Goal: Task Accomplishment & Management: Use online tool/utility

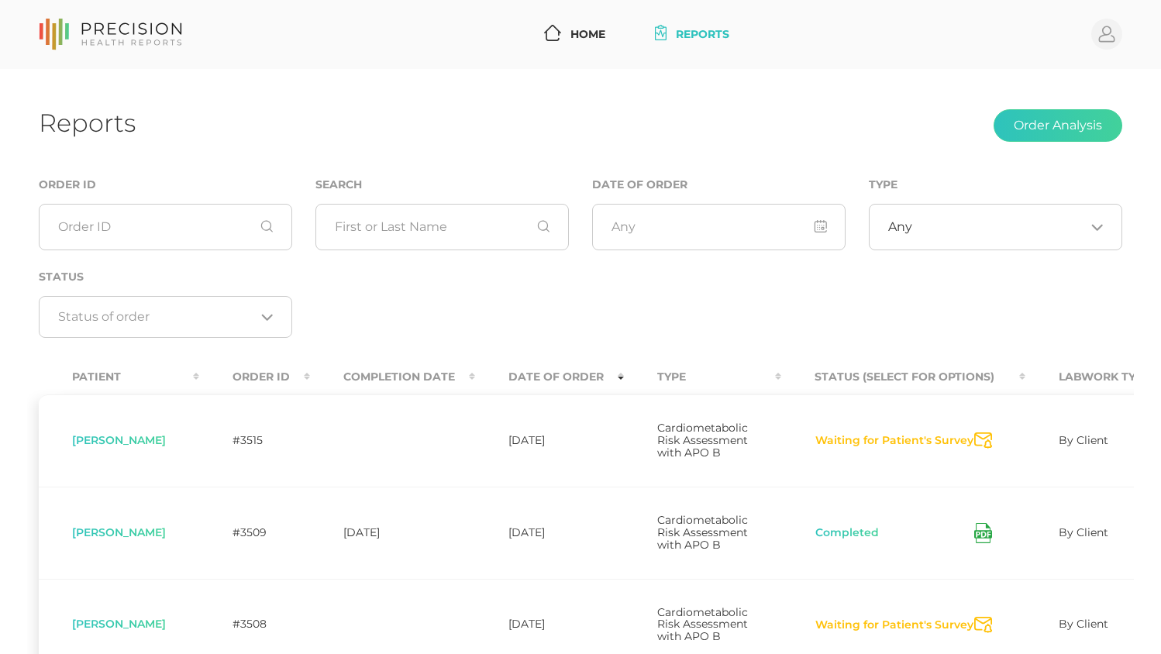
scroll to position [232, 0]
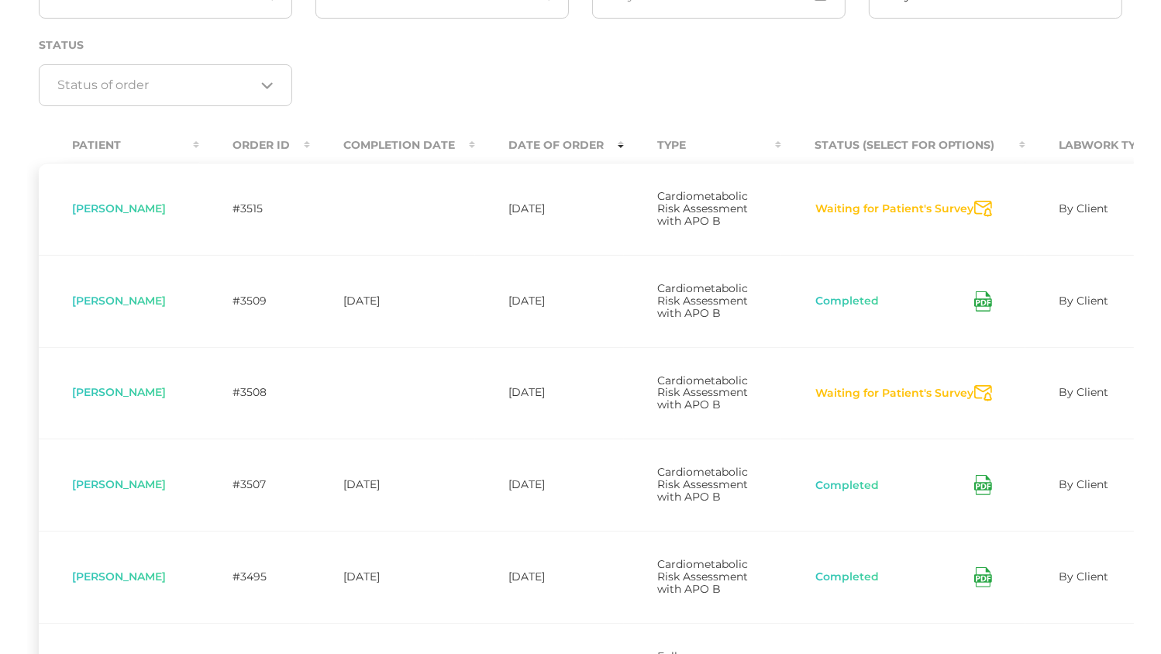
click at [880, 65] on div "Order ID Search Date of Order Type Any Loading... Status Loading..." at bounding box center [580, 33] width 1106 height 180
click at [986, 401] on icon "Send Notification" at bounding box center [983, 393] width 18 height 16
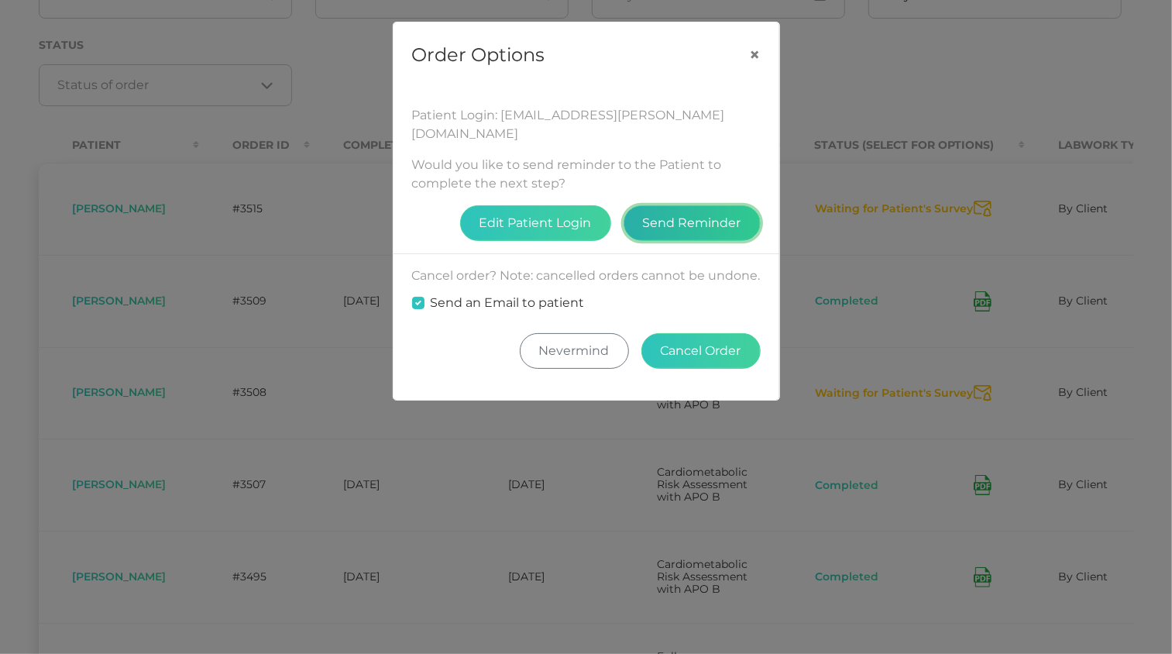
click at [738, 205] on button "Send Reminder" at bounding box center [692, 223] width 137 height 36
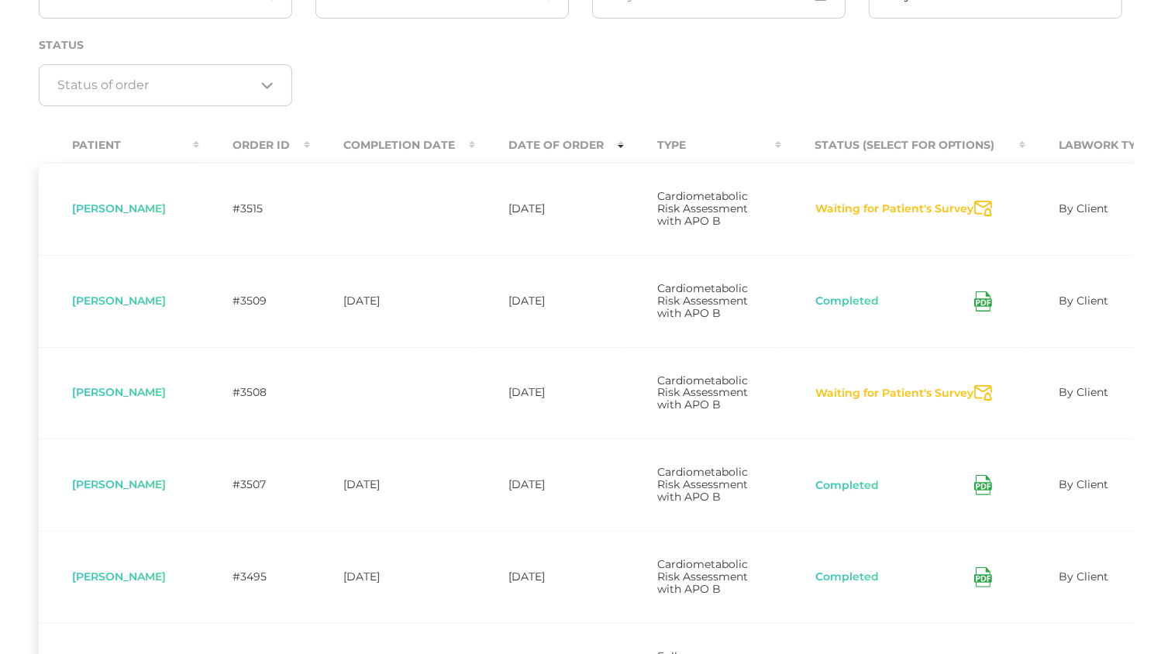
click at [977, 401] on icon "Send Notification" at bounding box center [983, 393] width 18 height 16
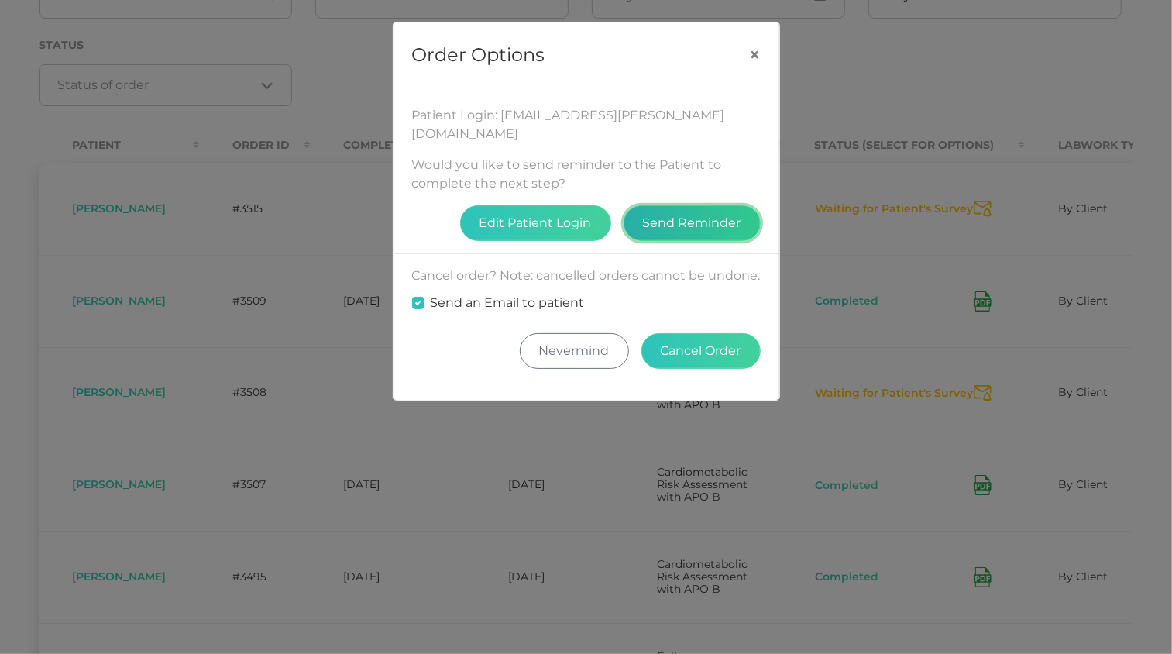
click at [711, 205] on button "Send Reminder" at bounding box center [692, 223] width 137 height 36
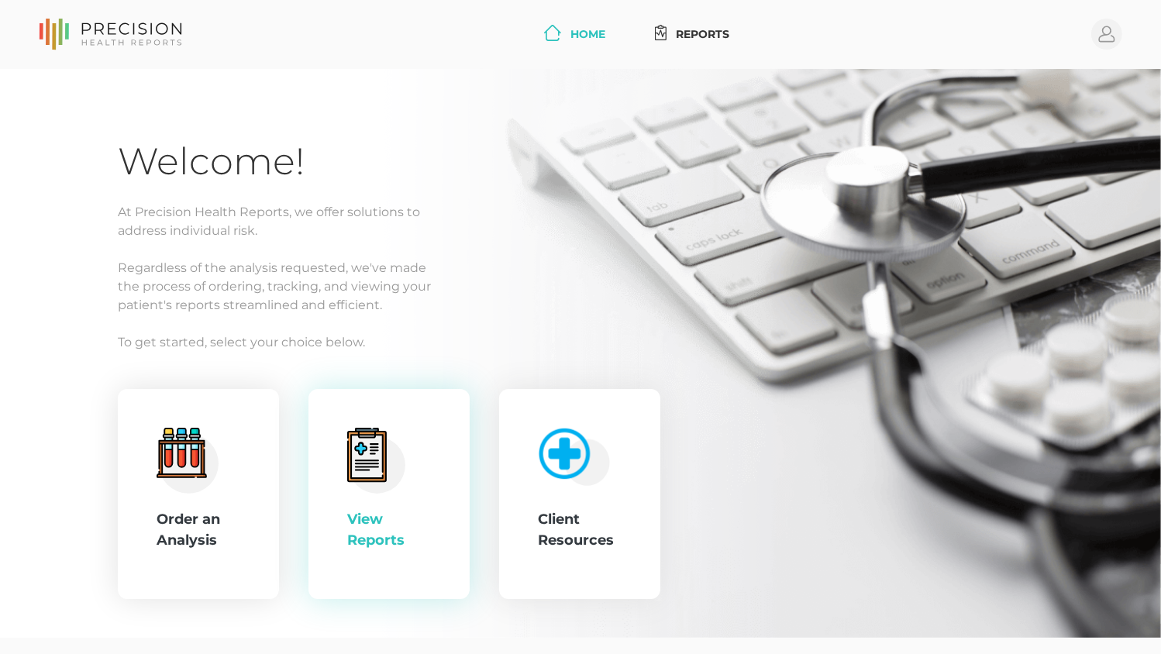
click at [322, 465] on div "View Reports" at bounding box center [388, 494] width 161 height 211
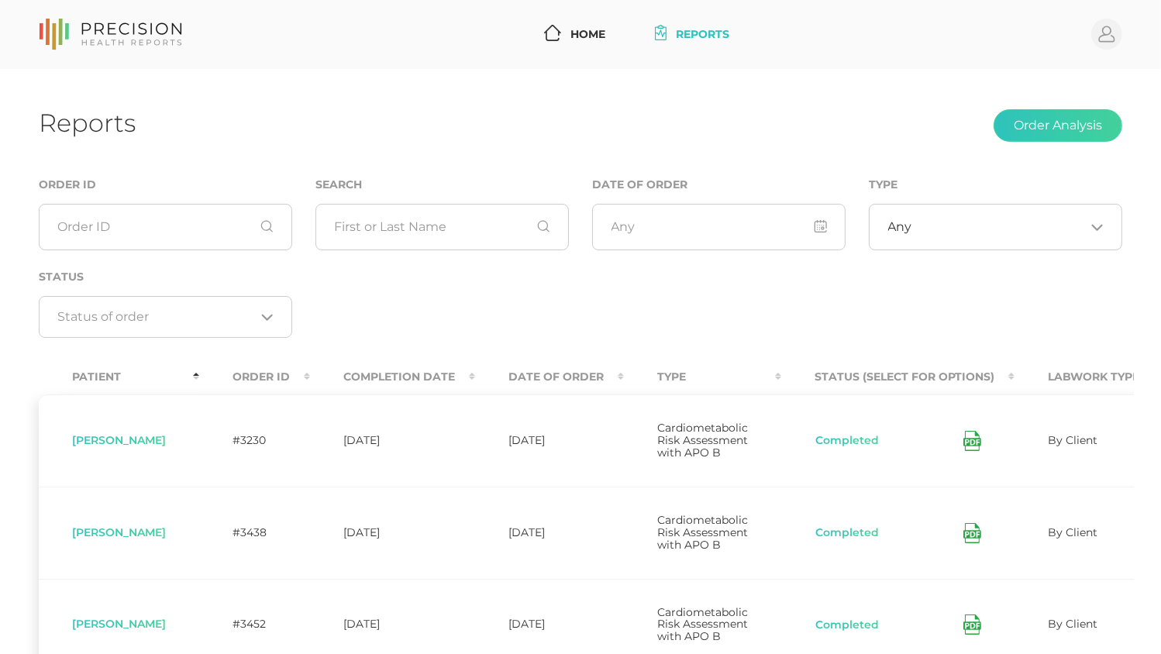
click at [563, 379] on th "Date Of Order" at bounding box center [549, 377] width 149 height 35
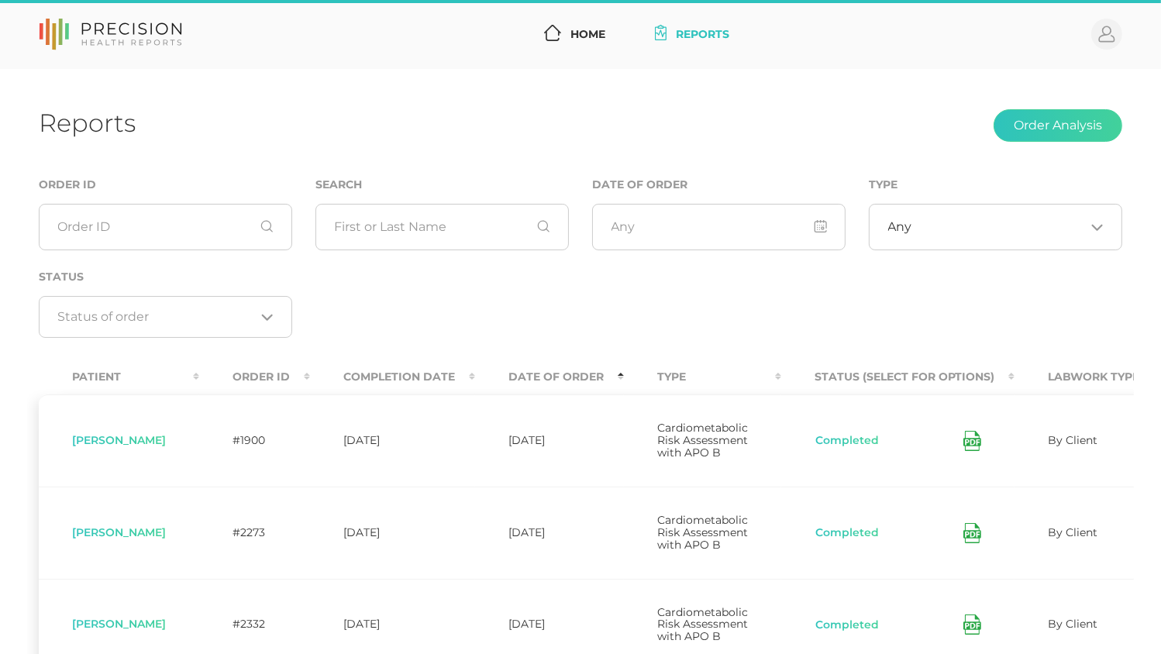
click at [563, 379] on th "Date Of Order" at bounding box center [549, 377] width 149 height 35
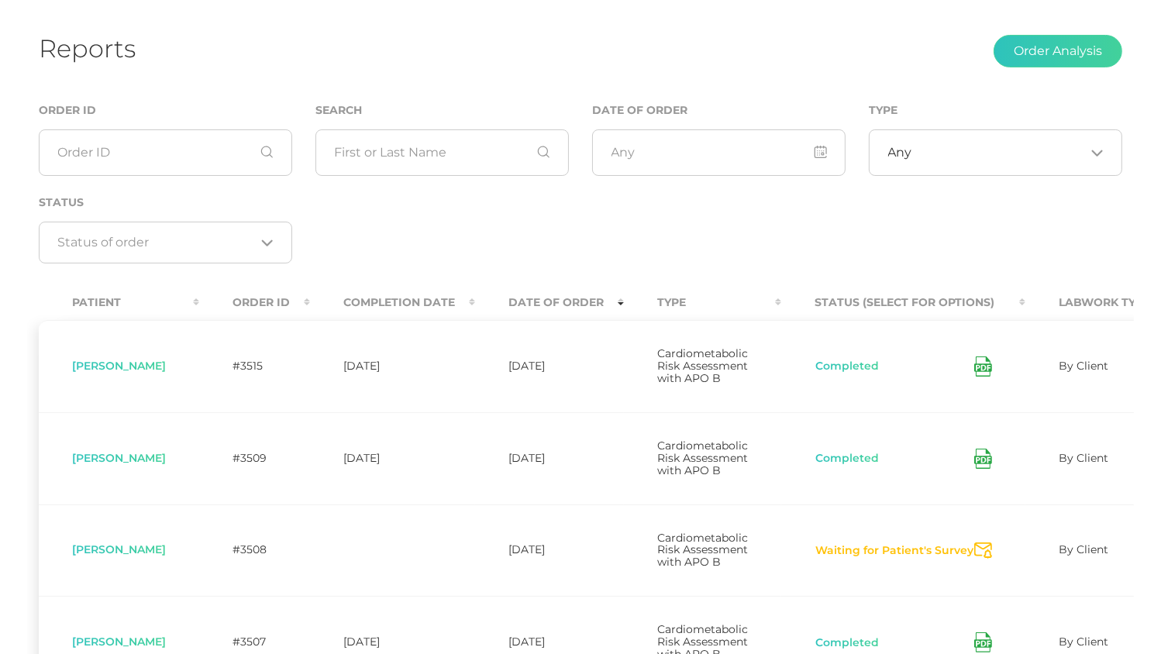
scroll to position [154, 0]
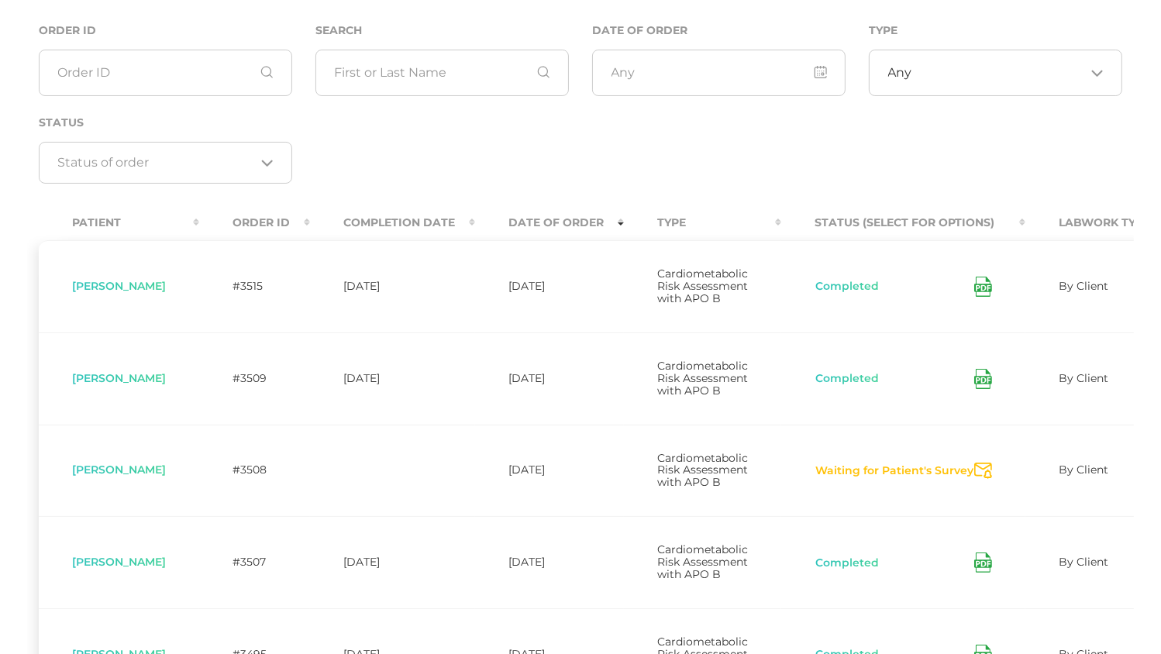
click at [979, 291] on icon at bounding box center [983, 287] width 18 height 20
